Goal: Task Accomplishment & Management: Use online tool/utility

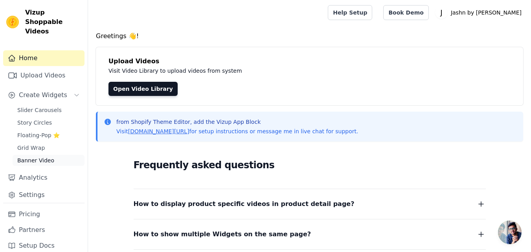
click at [59, 155] on link "Banner Video" at bounding box center [49, 160] width 72 height 11
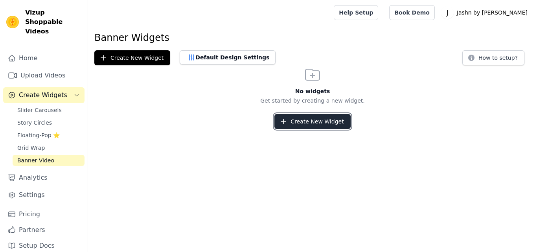
click at [286, 119] on icon "button" at bounding box center [283, 122] width 8 height 8
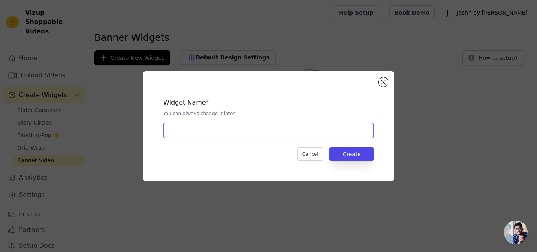
click at [275, 131] on input "text" at bounding box center [268, 130] width 211 height 15
type input "product"
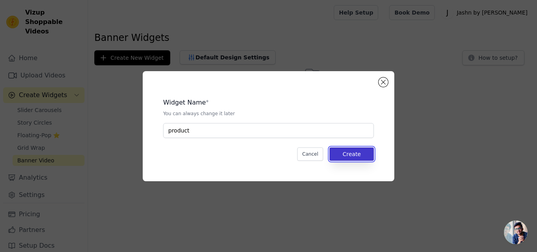
click at [344, 157] on button "Create" at bounding box center [351, 153] width 44 height 13
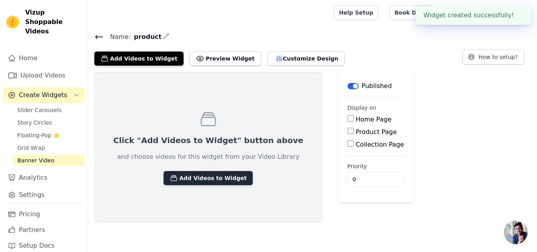
click at [193, 182] on button "Add Videos to Widget" at bounding box center [207, 178] width 89 height 14
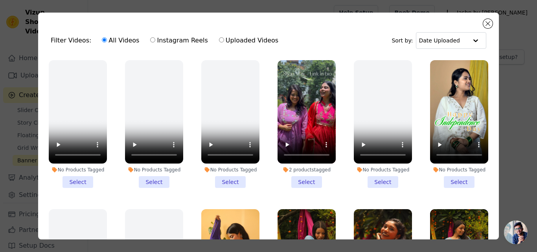
click at [182, 42] on label "Instagram Reels" at bounding box center [179, 40] width 58 height 10
click at [155, 42] on input "Instagram Reels" at bounding box center [152, 39] width 5 height 5
radio input "true"
click at [443, 35] on input "text" at bounding box center [442, 41] width 49 height 16
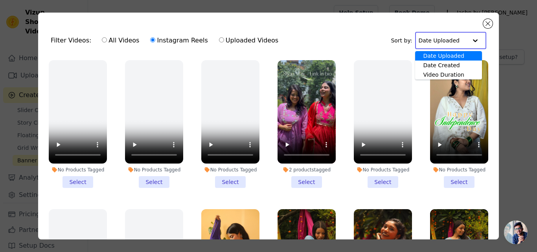
click at [441, 57] on div "Date Uploaded" at bounding box center [448, 55] width 66 height 9
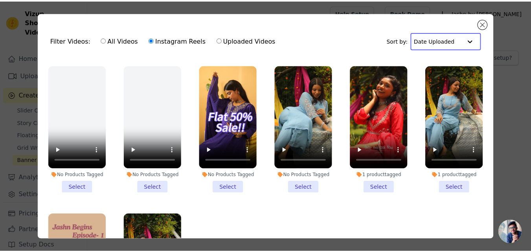
scroll to position [58, 0]
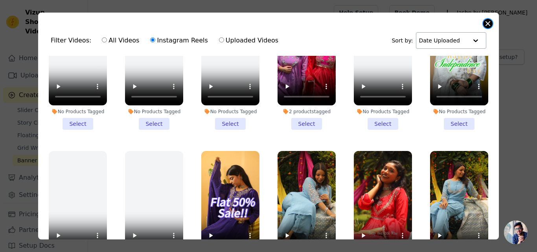
click at [484, 24] on button "Close modal" at bounding box center [487, 23] width 9 height 9
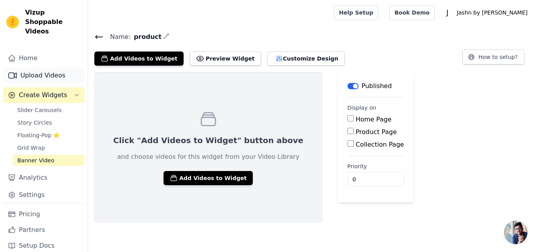
click at [46, 73] on link "Upload Videos" at bounding box center [43, 76] width 81 height 16
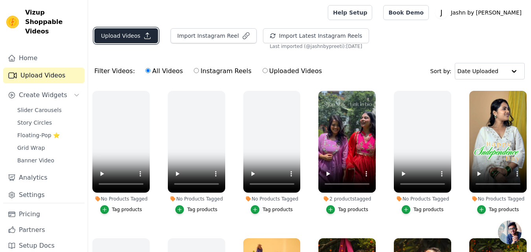
click at [130, 31] on button "Upload Videos" at bounding box center [126, 35] width 64 height 15
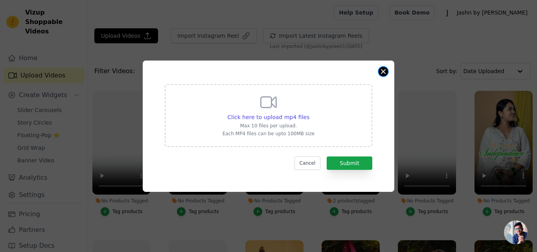
click at [379, 71] on button "Close modal" at bounding box center [382, 71] width 9 height 9
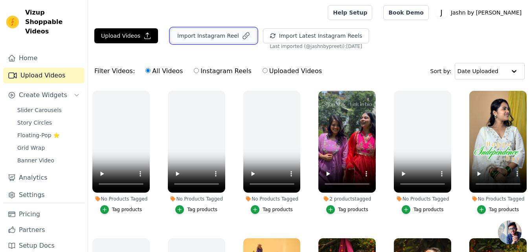
click at [222, 36] on button "Import Instagram Reel" at bounding box center [214, 35] width 86 height 15
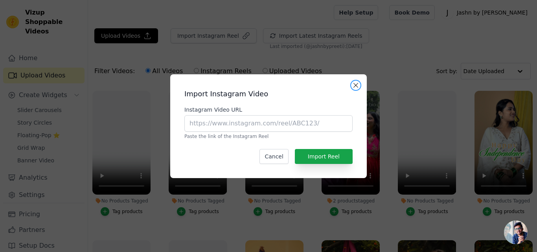
drag, startPoint x: 359, startPoint y: 85, endPoint x: 353, endPoint y: 81, distance: 7.3
click at [359, 85] on button "Close modal" at bounding box center [355, 85] width 9 height 9
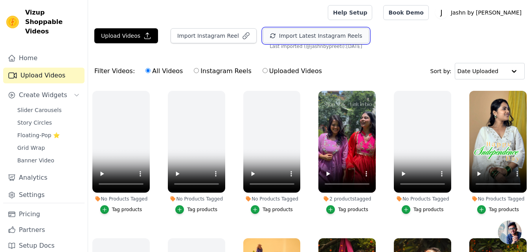
click at [340, 39] on button "Import Latest Instagram Reels" at bounding box center [316, 35] width 106 height 15
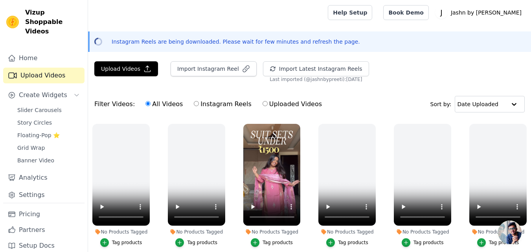
click at [259, 244] on button "Tag products" at bounding box center [272, 242] width 42 height 9
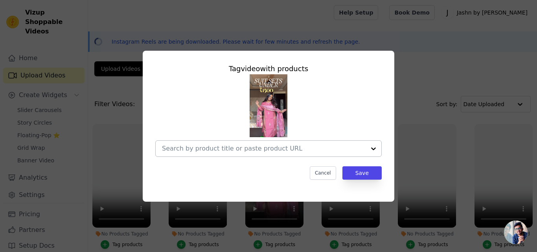
click at [279, 151] on input "No Products Tagged Tag video with products Cancel Save Tag products" at bounding box center [264, 148] width 204 height 7
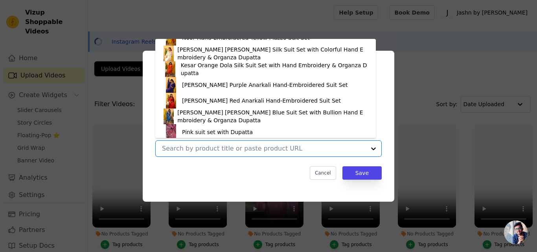
scroll to position [200, 0]
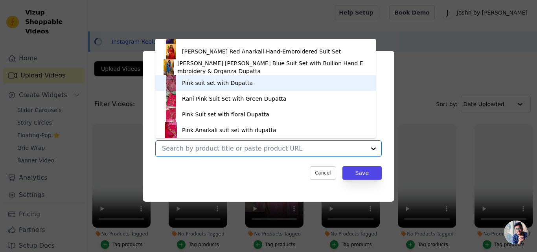
click at [210, 85] on div "Pink suit set with Dupatta" at bounding box center [217, 83] width 71 height 8
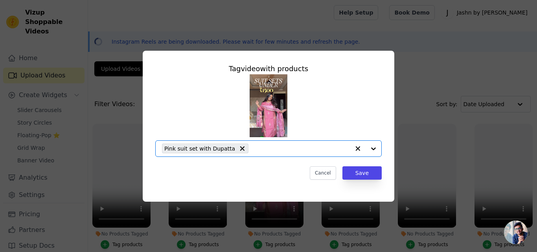
click at [321, 152] on input "No Products Tagged Tag video with products Option Pink suit set with Dupatta, s…" at bounding box center [300, 148] width 97 height 7
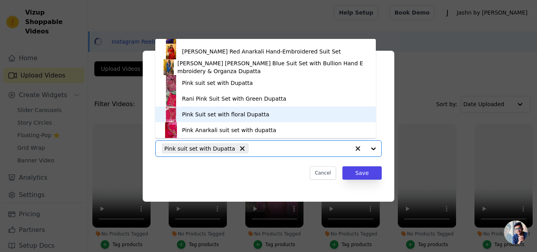
click at [277, 112] on div "Pink Suit set with floral Dupatta" at bounding box center [265, 115] width 205 height 16
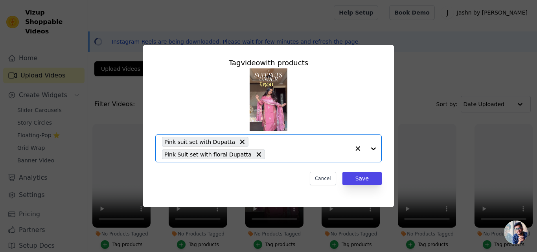
click at [276, 155] on input "No Products Tagged Tag video with products Option Pink suit set with Dupatta, P…" at bounding box center [309, 154] width 81 height 7
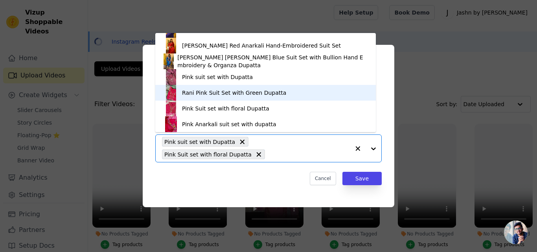
click at [250, 98] on div "Rani Pink Suit Set with Green Dupatta" at bounding box center [265, 93] width 205 height 16
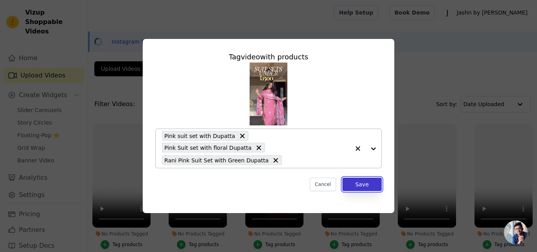
click at [345, 178] on button "Save" at bounding box center [361, 184] width 39 height 13
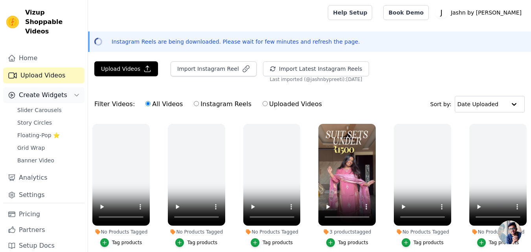
click at [53, 90] on span "Create Widgets" at bounding box center [43, 94] width 48 height 9
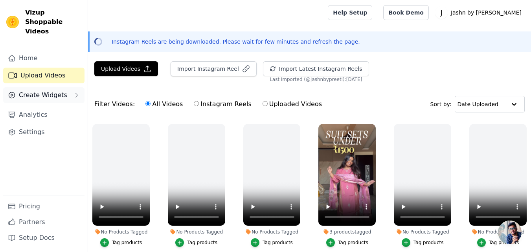
click at [53, 90] on span "Create Widgets" at bounding box center [43, 94] width 48 height 9
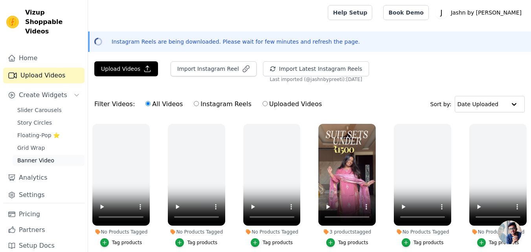
click at [54, 155] on link "Banner Video" at bounding box center [49, 160] width 72 height 11
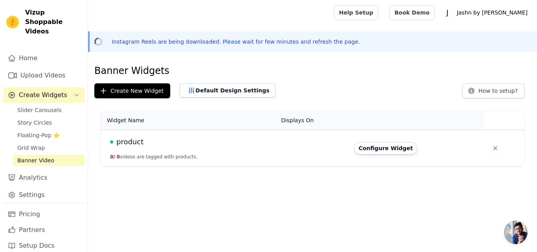
click at [147, 158] on button "0 / 0 videos are tagged with products." at bounding box center [154, 157] width 88 height 6
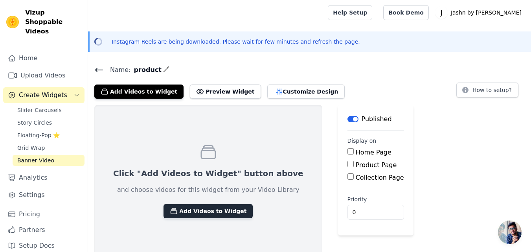
click at [163, 209] on button "Add Videos to Widget" at bounding box center [207, 211] width 89 height 14
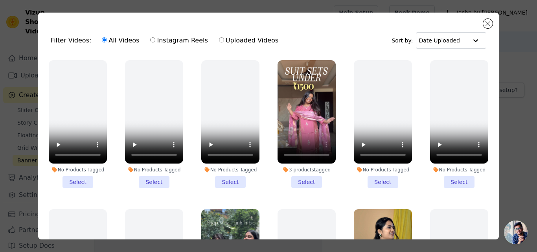
click at [290, 181] on li "3 products tagged Select" at bounding box center [306, 124] width 58 height 128
click at [0, 0] on input "3 products tagged Select" at bounding box center [0, 0] width 0 height 0
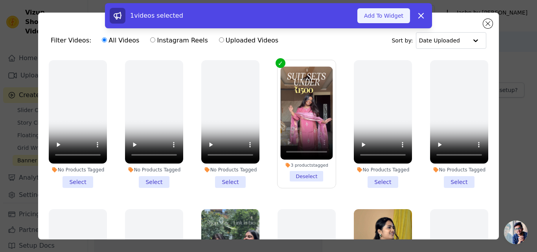
click at [370, 9] on button "Add To Widget" at bounding box center [383, 15] width 53 height 15
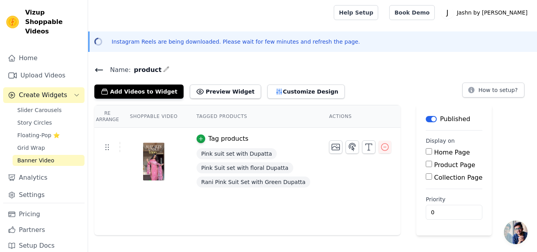
click at [434, 164] on label "Product Page" at bounding box center [454, 164] width 41 height 7
click at [428, 164] on input "Product Page" at bounding box center [429, 164] width 6 height 6
checkbox input "true"
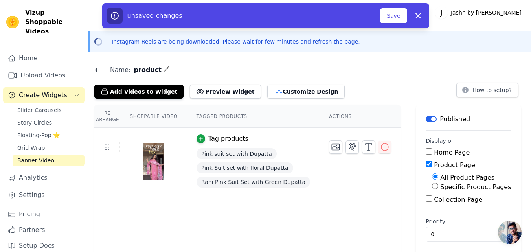
scroll to position [5, 0]
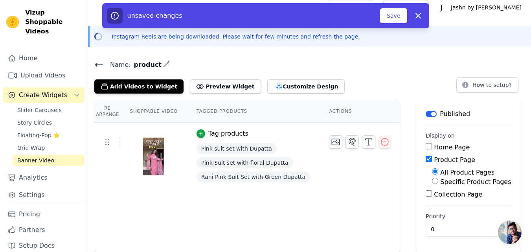
click at [440, 179] on label "Specific Product Pages" at bounding box center [475, 181] width 71 height 7
click at [432, 179] on input "Specific Product Pages" at bounding box center [435, 181] width 6 height 6
radio input "true"
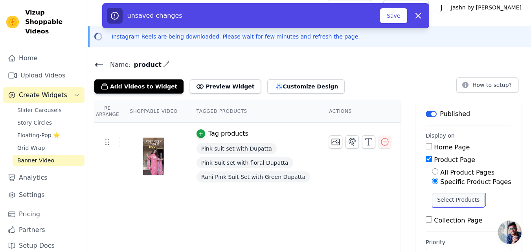
click at [432, 204] on button "Select Products" at bounding box center [458, 199] width 53 height 13
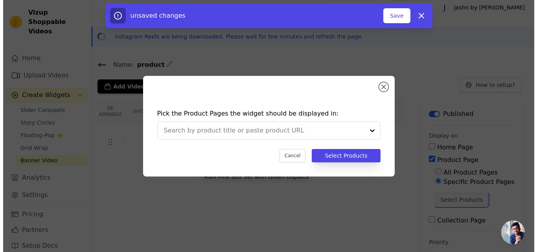
scroll to position [0, 0]
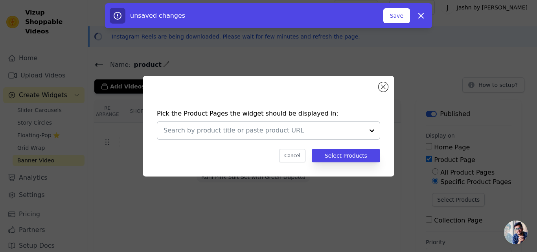
click at [368, 136] on div at bounding box center [372, 130] width 16 height 17
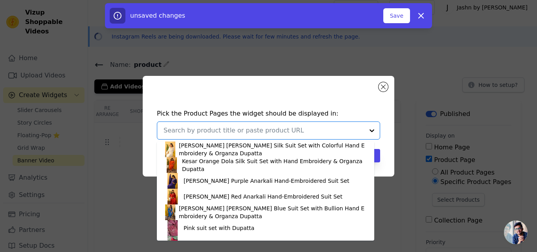
scroll to position [197, 0]
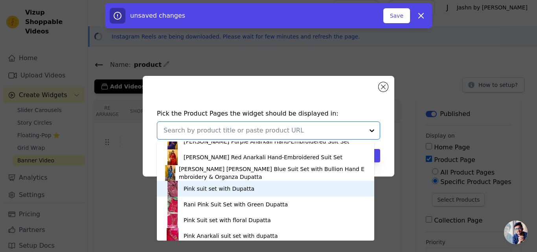
click at [262, 186] on div "Pink suit set with Dupatta" at bounding box center [266, 189] width 202 height 16
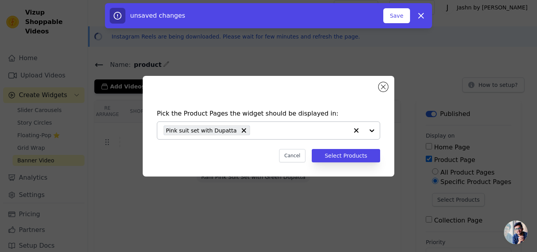
click at [275, 135] on div "Pink suit set with Dupatta" at bounding box center [255, 130] width 185 height 17
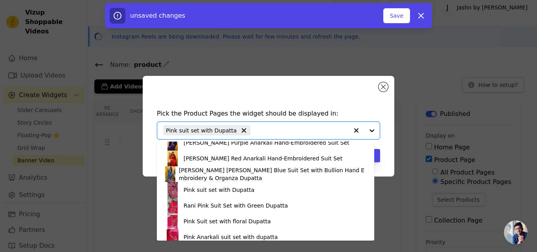
scroll to position [202, 0]
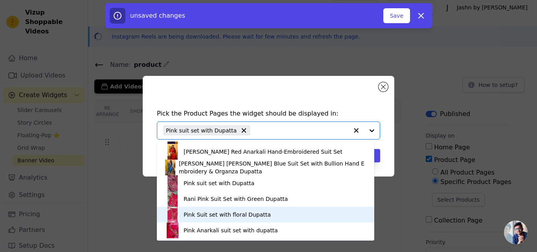
click at [257, 219] on div "Pink Suit set with floral Dupatta" at bounding box center [266, 215] width 202 height 16
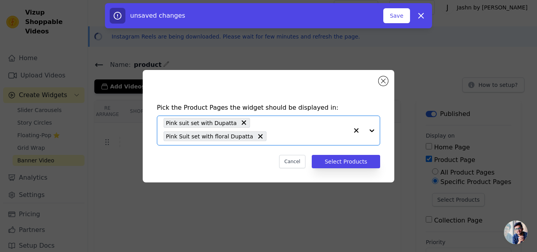
click at [270, 132] on input "text" at bounding box center [309, 136] width 78 height 9
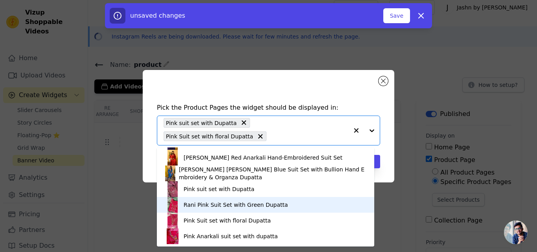
click at [247, 210] on div "Rani Pink Suit Set with Green Dupatta" at bounding box center [266, 205] width 202 height 16
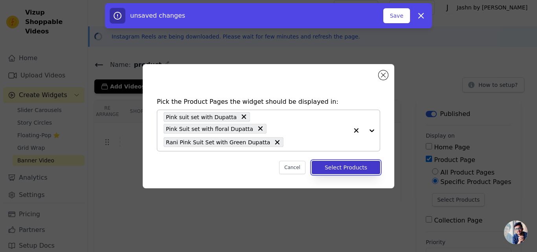
click at [320, 165] on button "Select Products" at bounding box center [346, 167] width 68 height 13
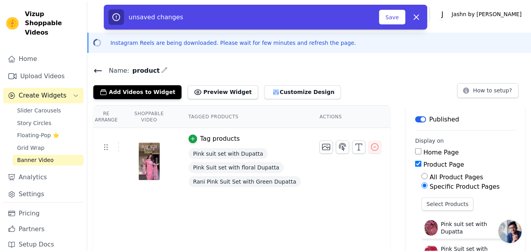
scroll to position [5, 0]
